Goal: Check status: Check status

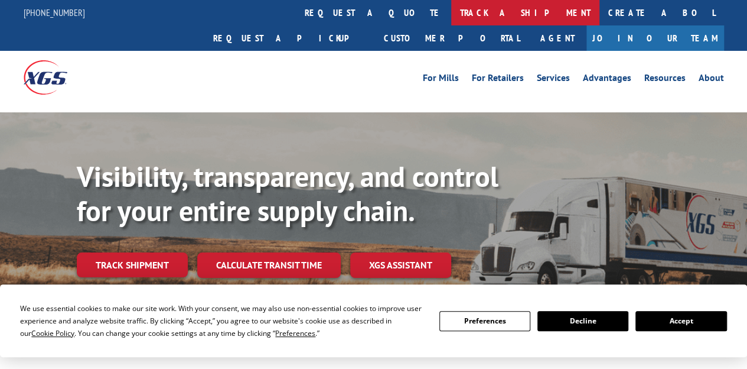
click at [451, 11] on link "track a shipment" at bounding box center [525, 12] width 148 height 25
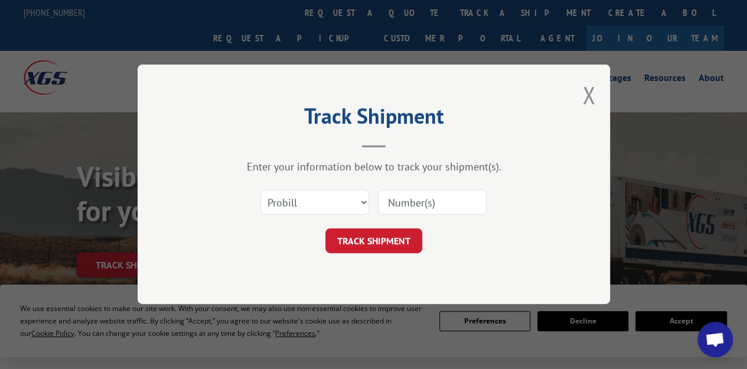
click at [392, 205] on input at bounding box center [432, 202] width 109 height 25
paste input "228524395"
type input "228524395"
click at [386, 236] on button "TRACK SHIPMENT" at bounding box center [374, 241] width 97 height 25
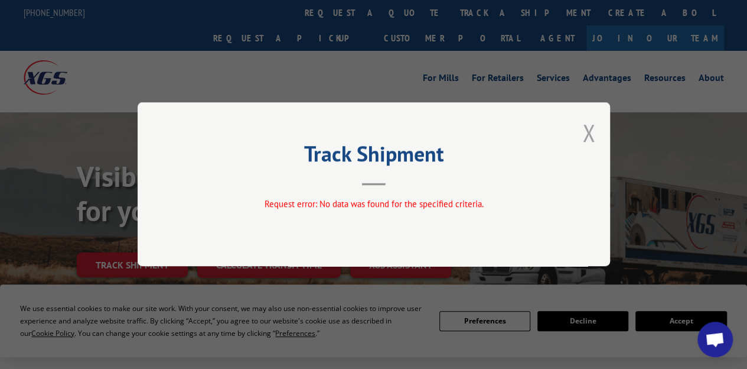
click at [593, 129] on button "Close modal" at bounding box center [589, 132] width 13 height 31
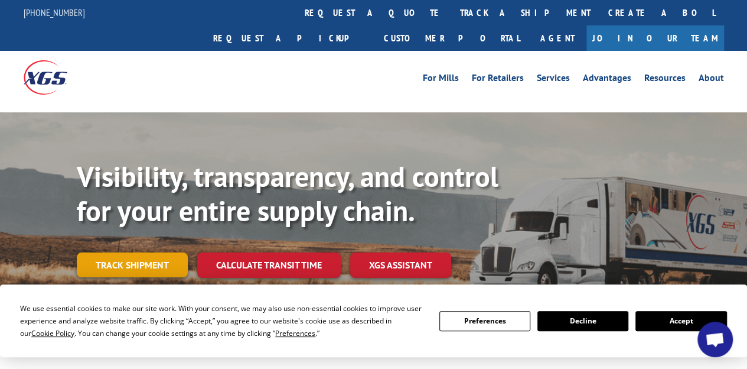
click at [145, 252] on link "Track shipment" at bounding box center [132, 264] width 111 height 25
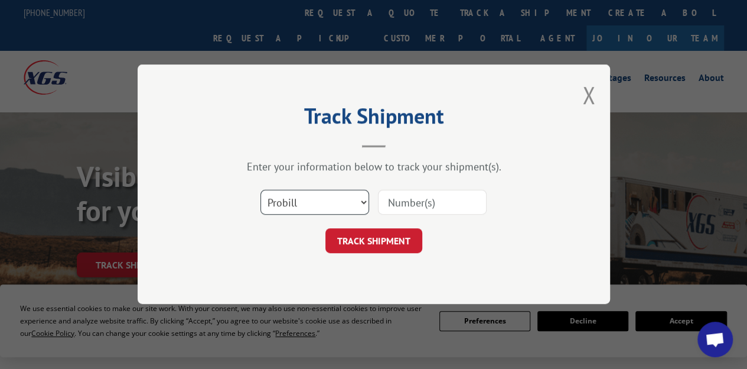
click at [313, 206] on select "Select category... Probill BOL PO" at bounding box center [315, 202] width 109 height 25
select select "po"
click at [261, 190] on select "Select category... Probill BOL PO" at bounding box center [315, 202] width 109 height 25
click at [402, 203] on input at bounding box center [432, 202] width 109 height 25
paste input "0012998832"
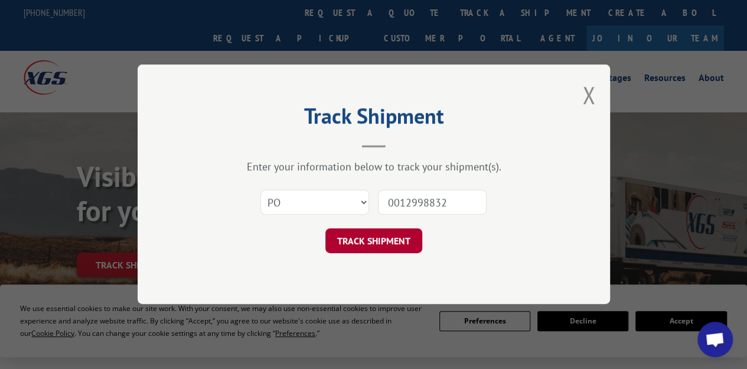
type input "0012998832"
click at [393, 235] on button "TRACK SHIPMENT" at bounding box center [374, 241] width 97 height 25
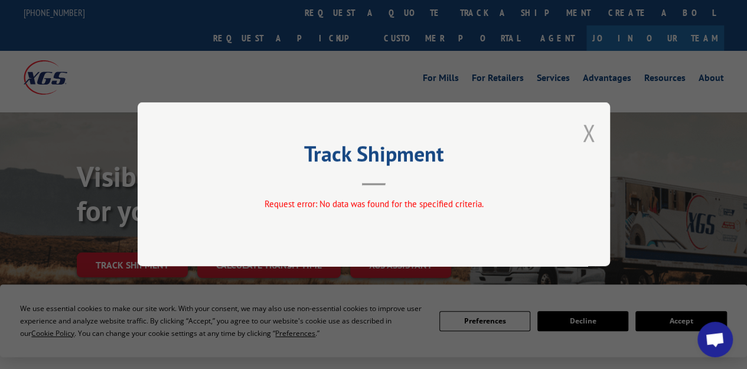
click at [587, 131] on button "Close modal" at bounding box center [589, 132] width 13 height 31
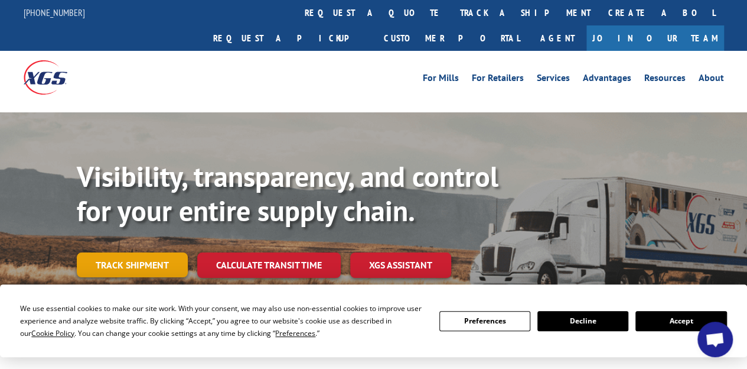
click at [108, 252] on link "Track shipment" at bounding box center [132, 264] width 111 height 25
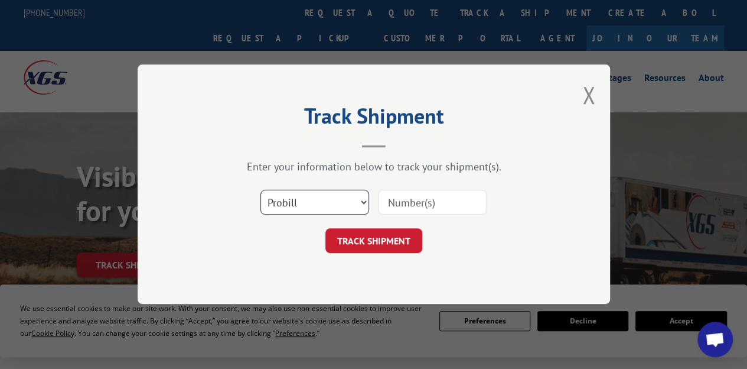
click at [367, 207] on select "Select category... Probill BOL PO" at bounding box center [315, 202] width 109 height 25
select select "po"
click at [261, 190] on select "Select category... Probill BOL PO" at bounding box center [315, 202] width 109 height 25
click at [414, 206] on input at bounding box center [432, 202] width 109 height 25
paste input "0012998832"
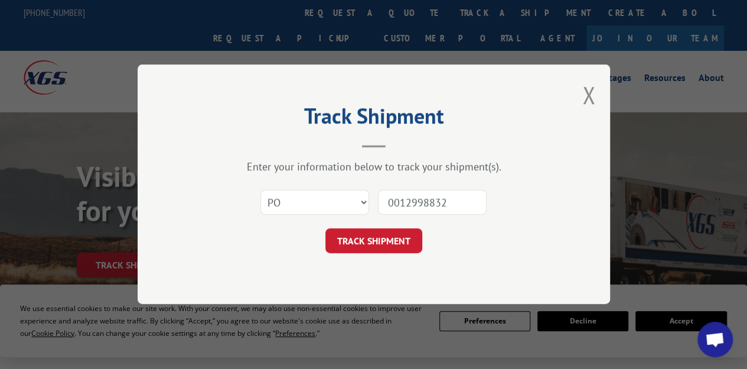
click at [401, 203] on input "0012998832" at bounding box center [432, 202] width 109 height 25
type input "12998832"
click at [393, 233] on button "TRACK SHIPMENT" at bounding box center [374, 241] width 97 height 25
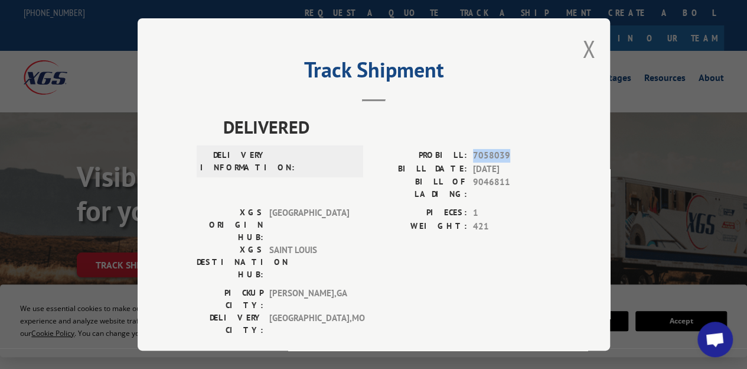
drag, startPoint x: 474, startPoint y: 154, endPoint x: 508, endPoint y: 154, distance: 34.3
click at [508, 154] on span "7058039" at bounding box center [512, 156] width 78 height 14
drag, startPoint x: 475, startPoint y: 181, endPoint x: 515, endPoint y: 187, distance: 40.6
click at [515, 187] on div "PROBILL: 7058039 BILL DATE: [DATE] BILL OF LADING: 9046811" at bounding box center [462, 177] width 177 height 57
copy span "9046811"
